Goal: Navigation & Orientation: Understand site structure

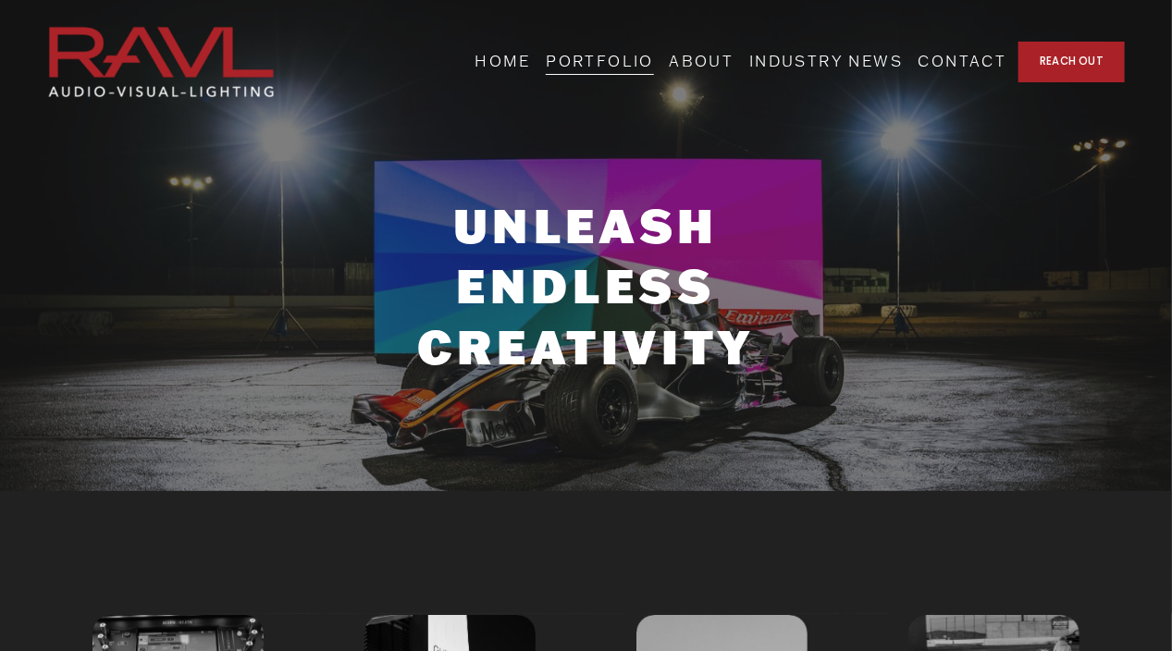
click at [531, 54] on link "HOME" at bounding box center [502, 62] width 56 height 30
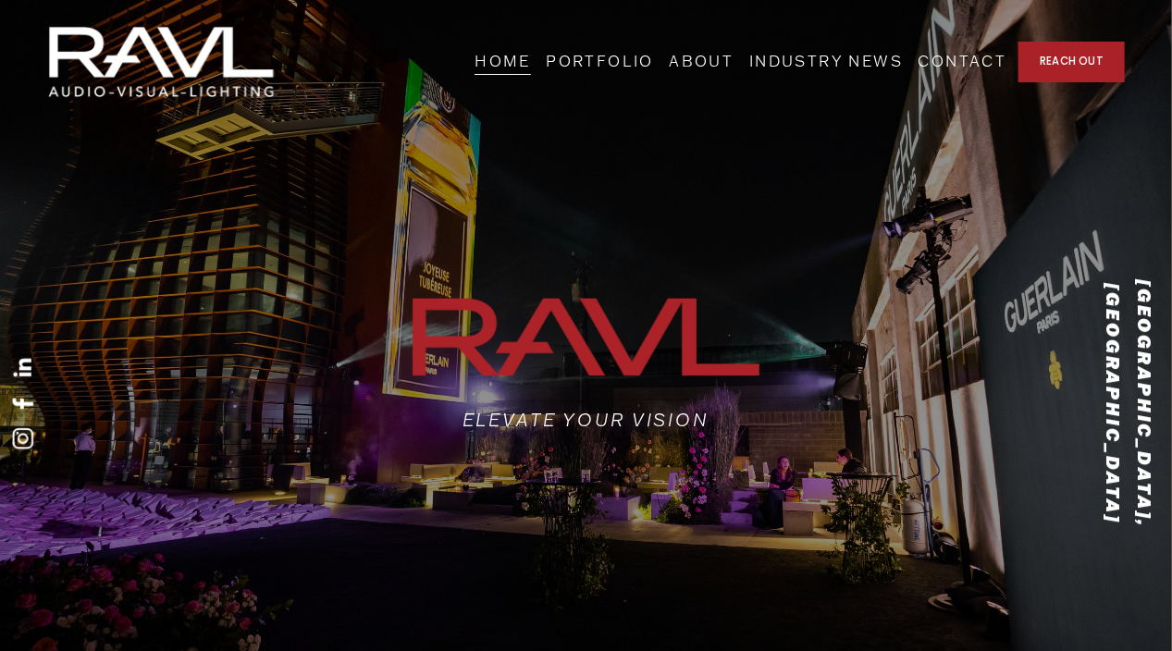
click at [734, 63] on link "ABOUT" at bounding box center [701, 62] width 65 height 30
